Goal: Find specific page/section

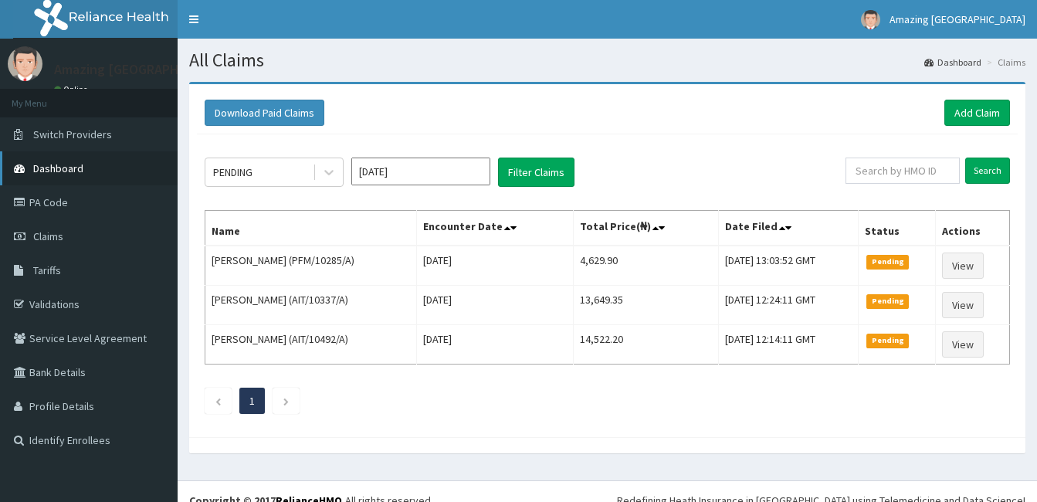
click at [56, 171] on span "Dashboard" at bounding box center [58, 168] width 50 height 14
